Goal: Task Accomplishment & Management: Use online tool/utility

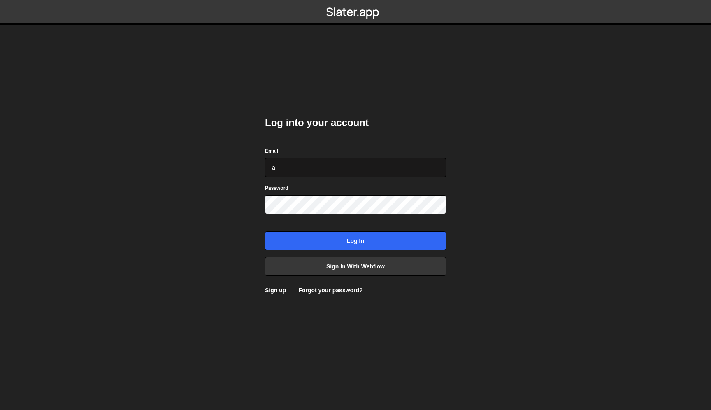
type input "[EMAIL_ADDRESS][DOMAIN_NAME]"
click at [265, 231] on input "Log in" at bounding box center [355, 240] width 181 height 19
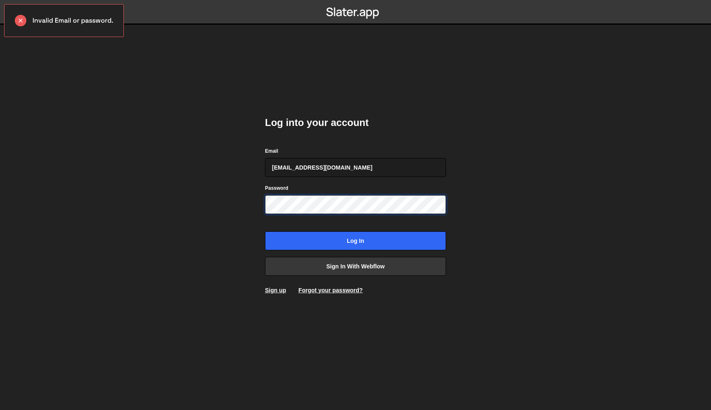
click at [265, 231] on input "Log in" at bounding box center [355, 240] width 181 height 19
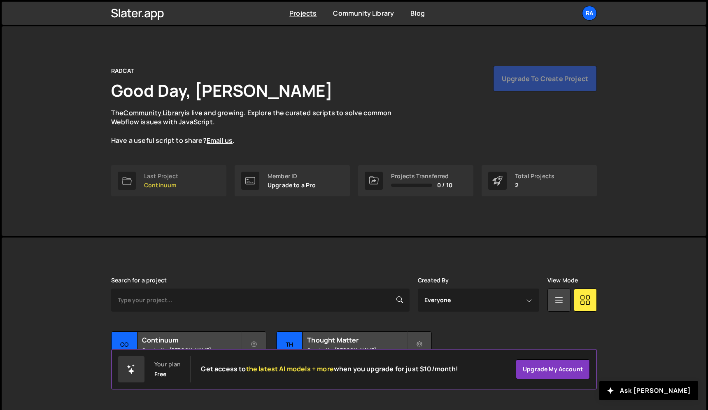
click at [199, 183] on link "Last Project Continuum" at bounding box center [168, 180] width 115 height 31
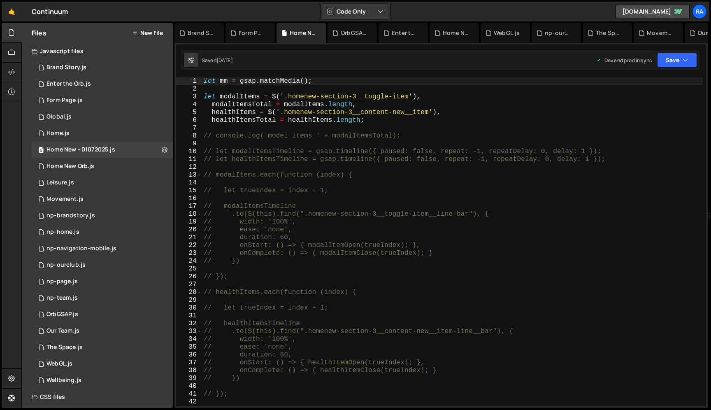
click at [280, 198] on div "let mm = gsap . matchMedia ( ) ; let modalItems = $ ( '.homenew-section-3__togg…" at bounding box center [452, 249] width 501 height 345
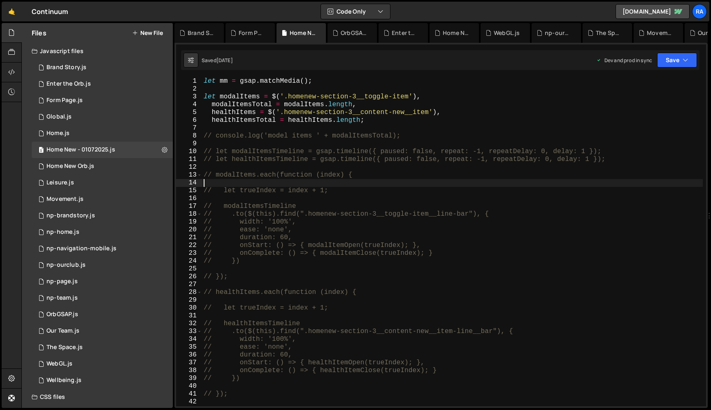
click at [397, 185] on div "let mm = gsap . matchMedia ( ) ; let modalItems = $ ( '.homenew-section-3__togg…" at bounding box center [452, 249] width 501 height 345
click at [358, 203] on div "let mm = gsap . matchMedia ( ) ; let modalItems = $ ( '.homenew-section-3__togg…" at bounding box center [452, 249] width 501 height 345
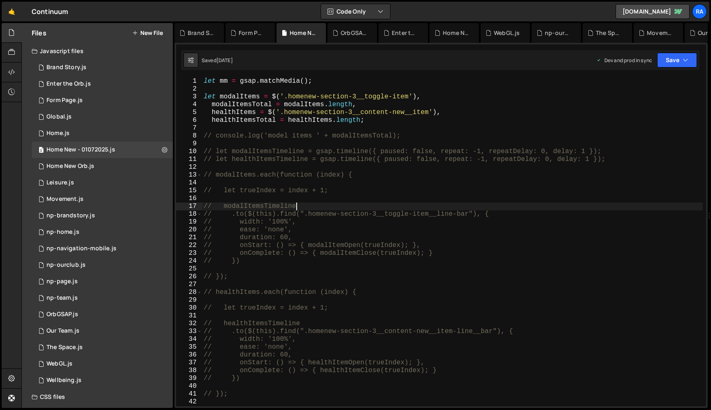
type textarea "// setTimeout(() => { window.scrollTo(0, 0); }, 200);"
